Goal: Find specific page/section: Find specific page/section

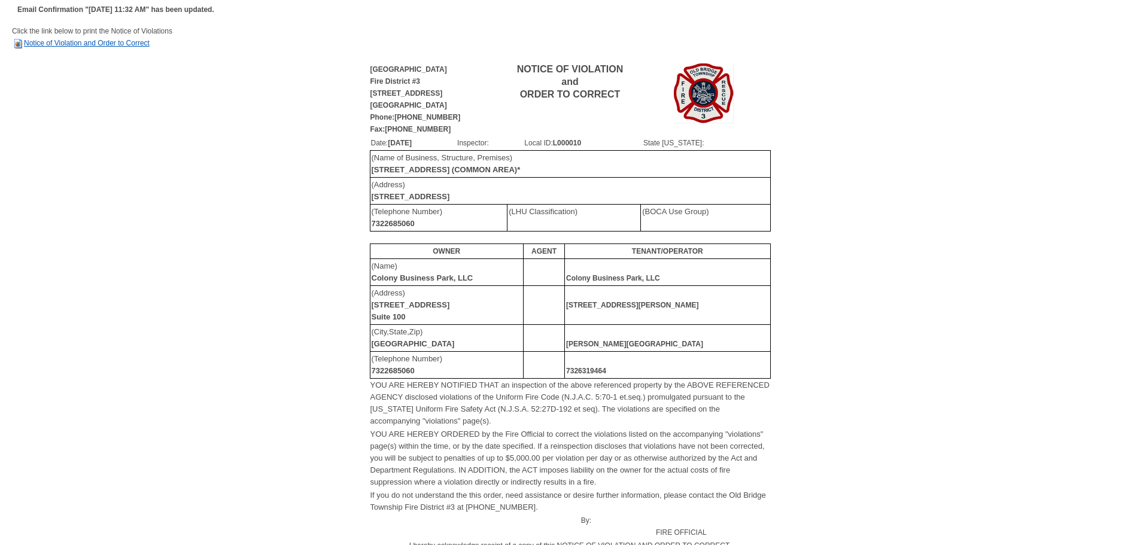
click at [130, 39] on link "Notice of Violation and Order to Correct" at bounding box center [81, 43] width 138 height 8
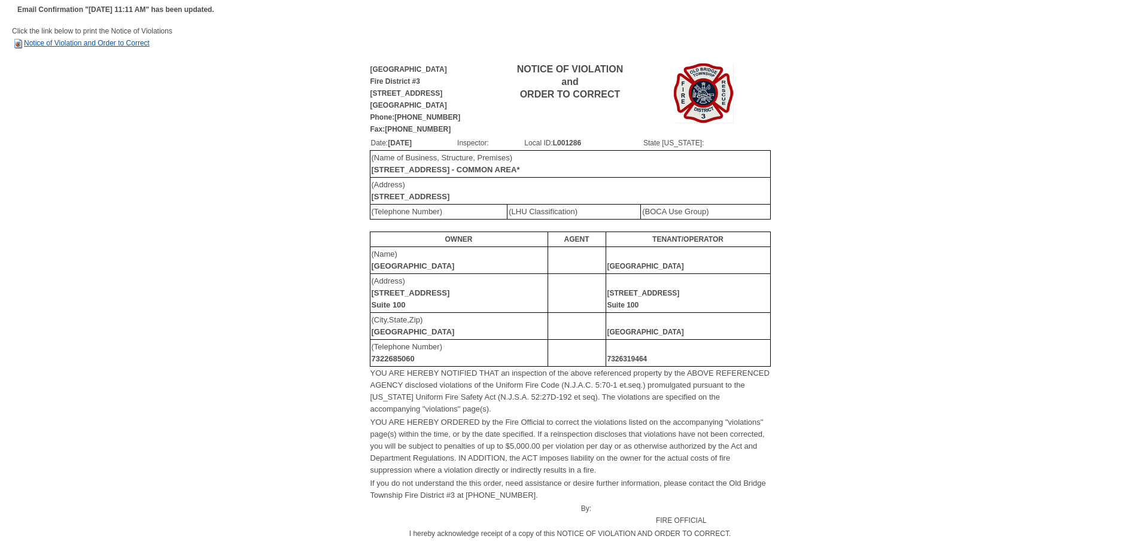
click at [122, 42] on link "Notice of Violation and Order to Correct" at bounding box center [81, 43] width 138 height 8
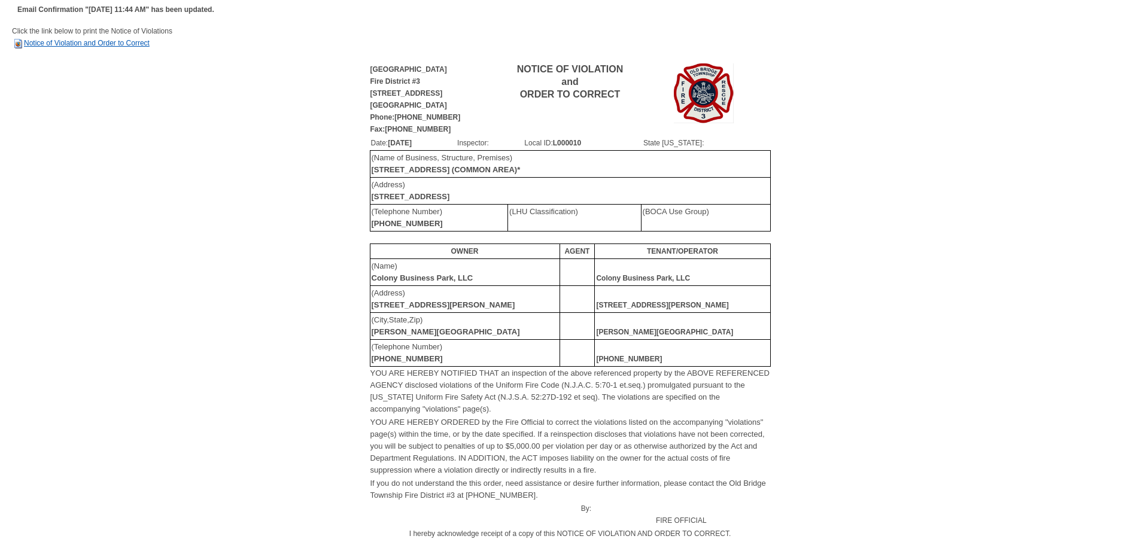
click at [93, 45] on link "Notice of Violation and Order to Correct" at bounding box center [81, 43] width 138 height 8
